Goal: Task Accomplishment & Management: Manage account settings

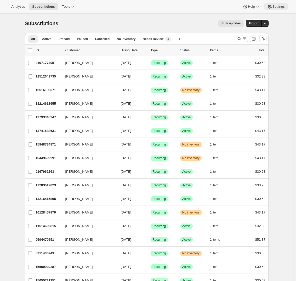
click at [272, 7] on span "Settings" at bounding box center [278, 7] width 12 height 4
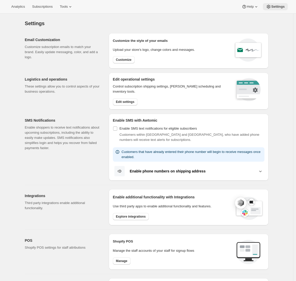
click at [266, 9] on button "Settings" at bounding box center [275, 6] width 25 height 7
click at [272, 7] on span "Settings" at bounding box center [278, 7] width 14 height 4
click at [126, 102] on span "Edit settings" at bounding box center [125, 102] width 18 height 4
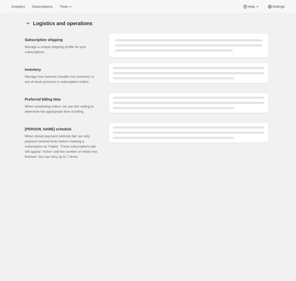
select select "DAY"
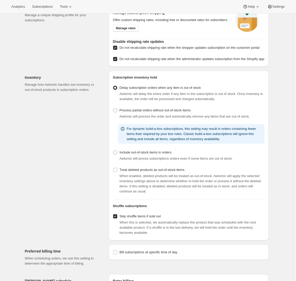
scroll to position [38, 0]
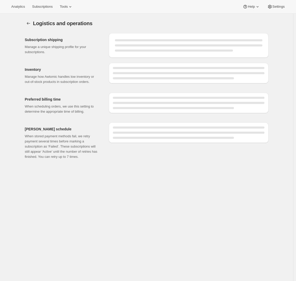
select select "DAY"
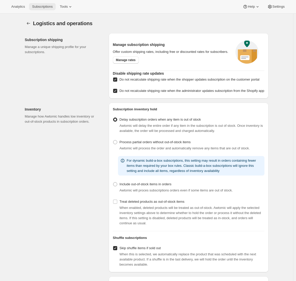
click at [44, 7] on span "Subscriptions" at bounding box center [42, 7] width 20 height 4
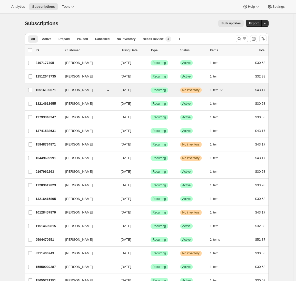
click at [55, 91] on p "15516139671" at bounding box center [49, 89] width 26 height 5
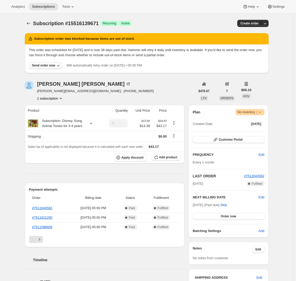
click at [61, 65] on icon "button" at bounding box center [58, 65] width 5 height 5
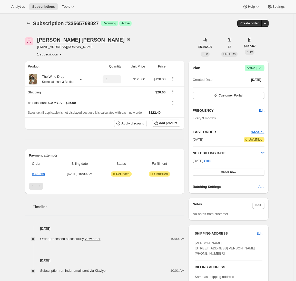
click at [69, 41] on div "Joel Blumberg" at bounding box center [84, 39] width 94 height 5
click at [43, 174] on link "#320269" at bounding box center [38, 174] width 13 height 4
